Goal: Find specific page/section: Find specific page/section

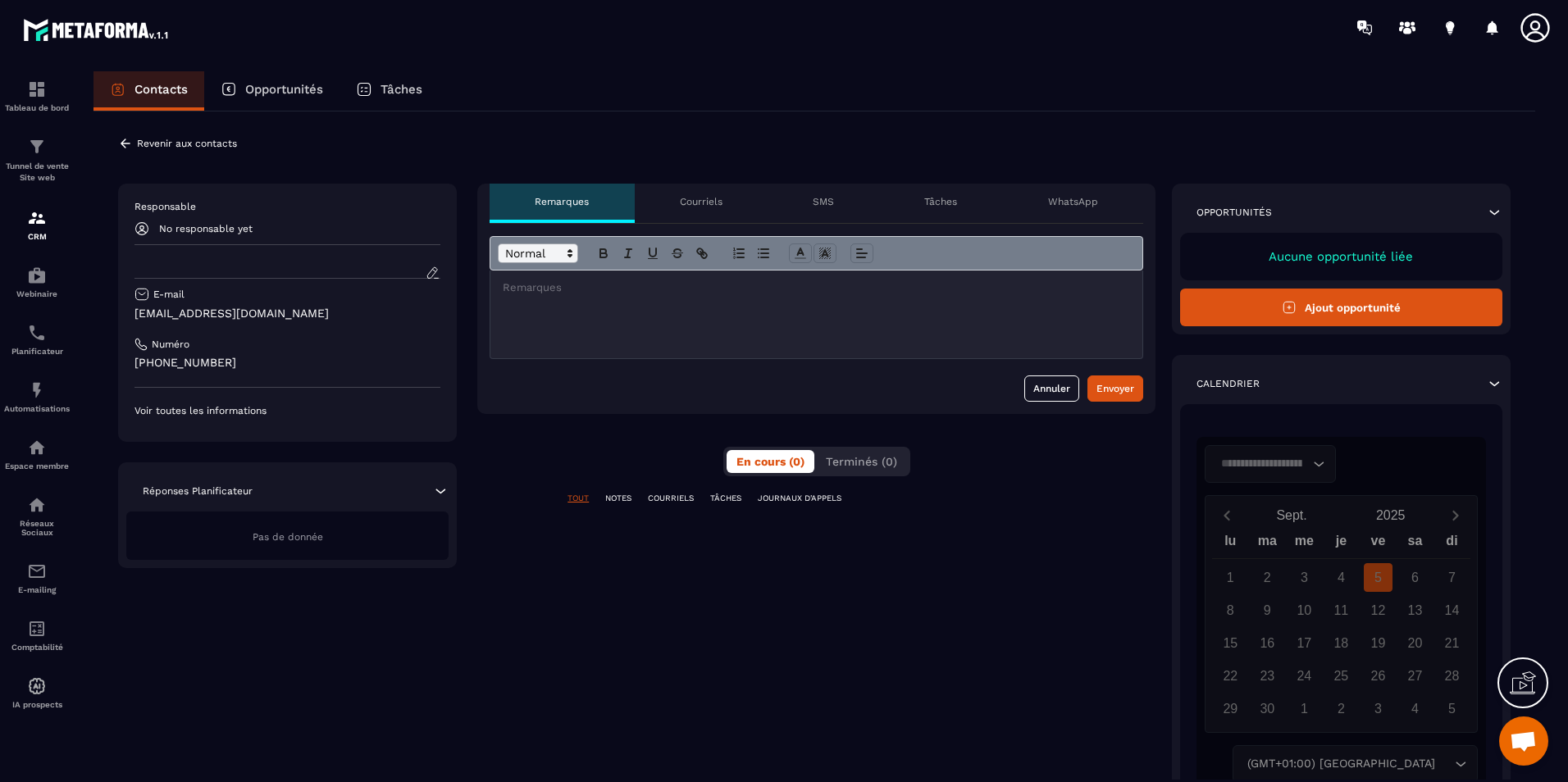
scroll to position [542, 0]
click at [713, 496] on p "TÂCHES" at bounding box center [725, 498] width 31 height 12
click at [597, 494] on div "TOUT NOTES COURRIELS TÂCHES JOURNAUX D'APPELS" at bounding box center [816, 498] width 679 height 12
click at [590, 494] on div "TOUT NOTES COURRIELS TÂCHES JOURNAUX D'APPELS" at bounding box center [816, 498] width 679 height 12
click at [585, 495] on p "TOUT" at bounding box center [578, 498] width 21 height 12
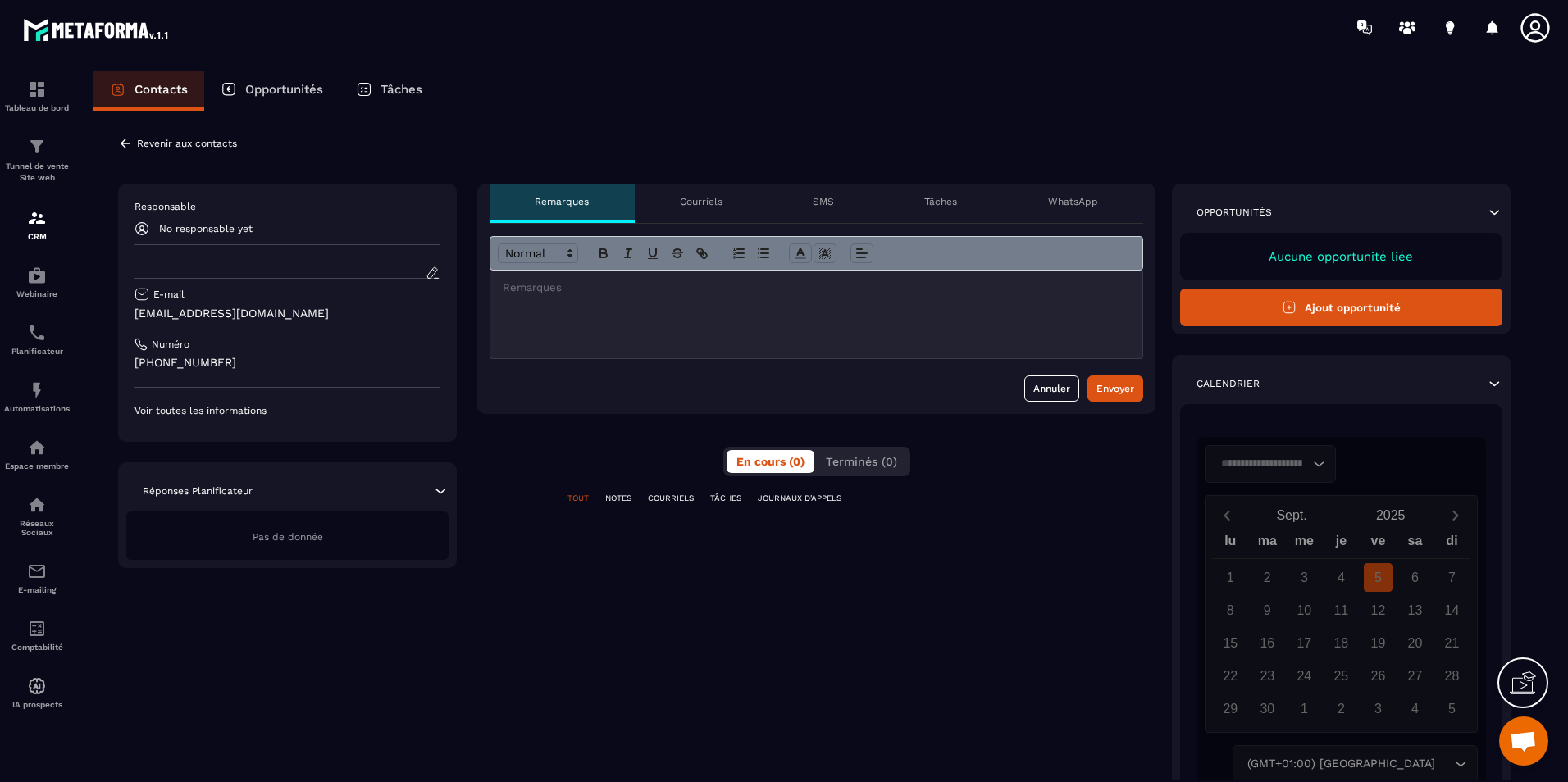
click at [282, 106] on div "Opportunités" at bounding box center [271, 91] width 135 height 39
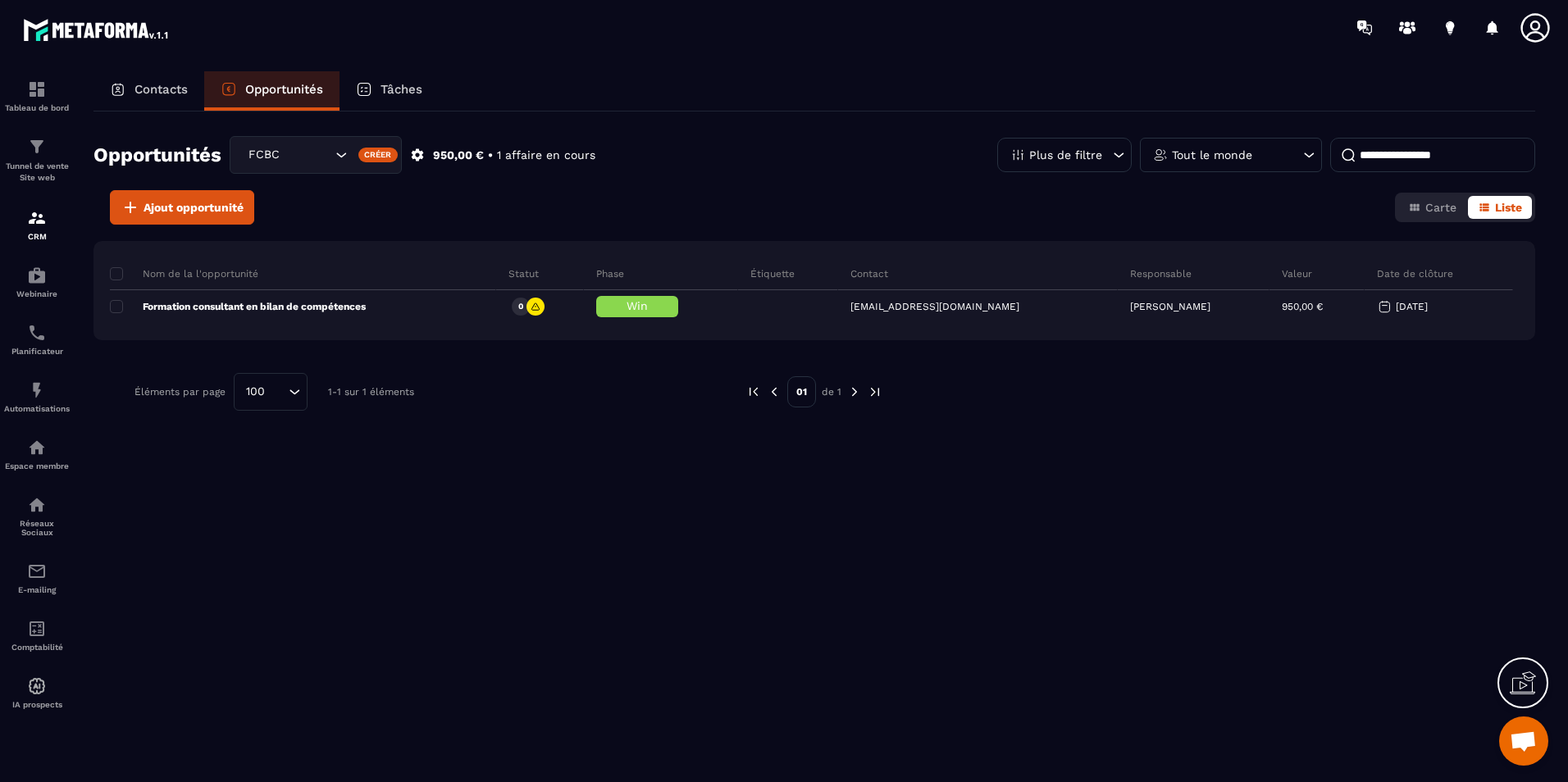
click at [367, 88] on icon at bounding box center [364, 89] width 6 height 5
